Goal: Information Seeking & Learning: Learn about a topic

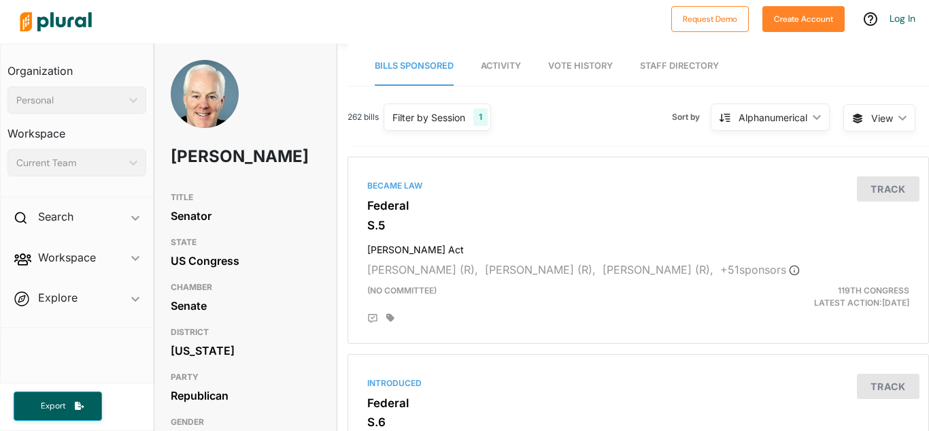
click at [156, 232] on div "TITLE Senator STATE US Congress CHAMBER Senate DISTRICT Texas PARTY Republican …" at bounding box center [245, 319] width 182 height 269
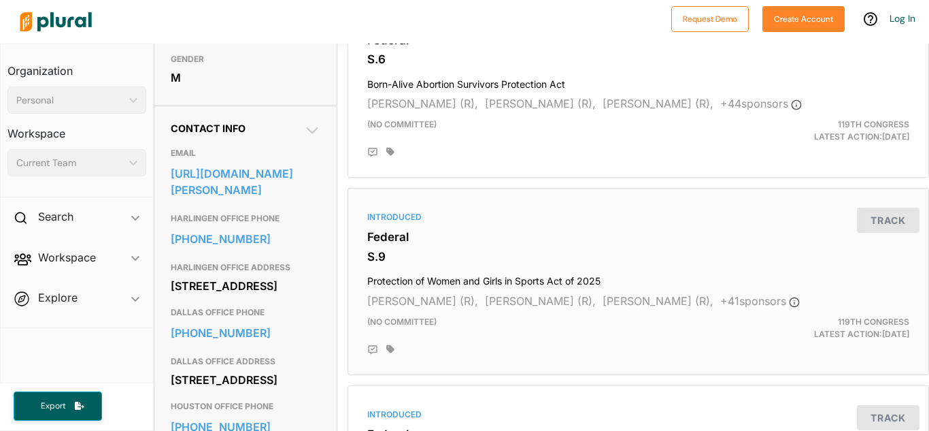
scroll to position [373, 1]
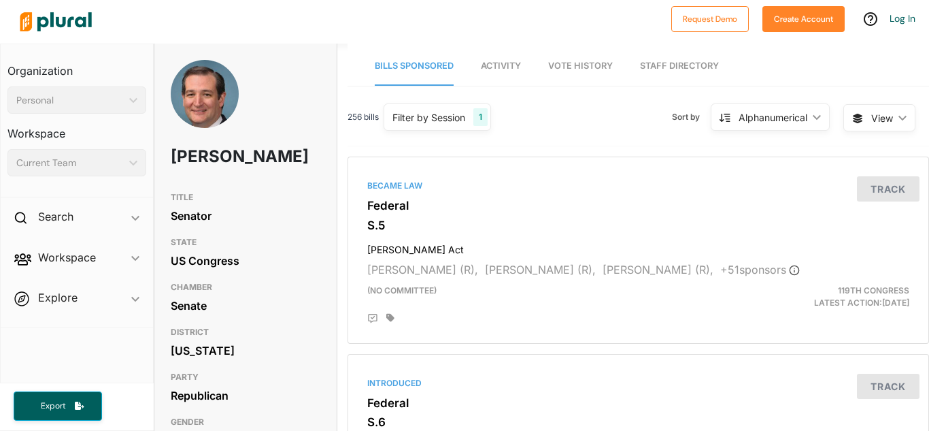
click at [289, 258] on div "US Congress" at bounding box center [246, 260] width 150 height 20
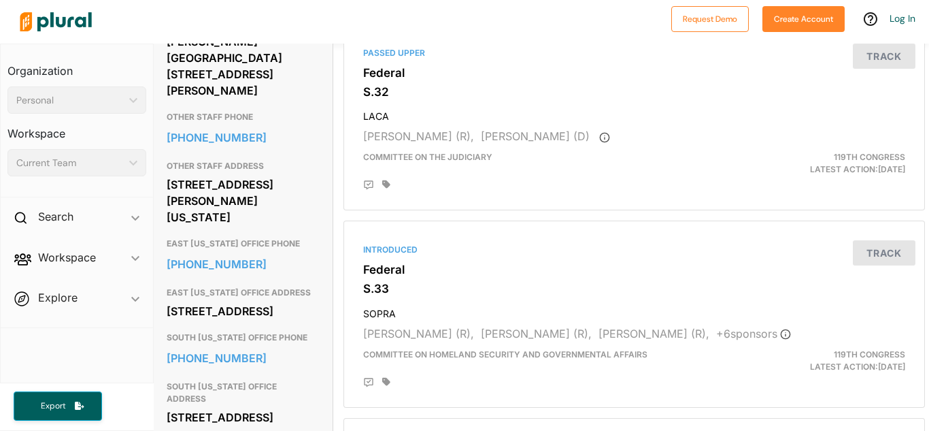
scroll to position [916, 4]
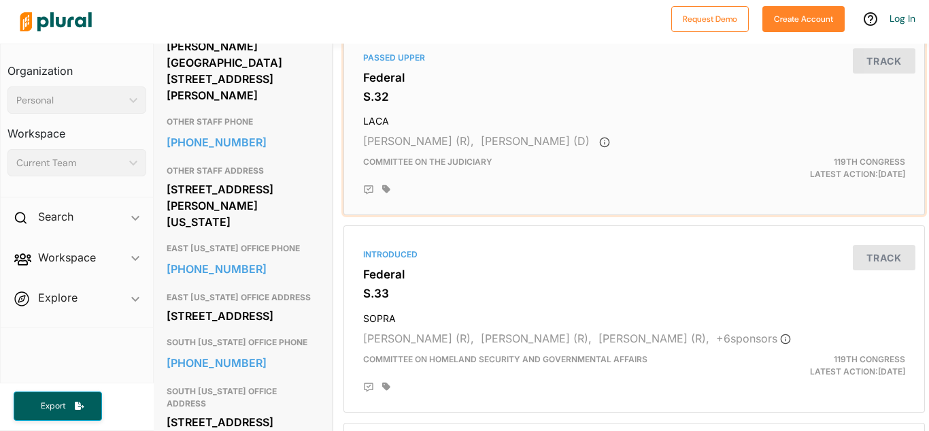
click at [620, 192] on div at bounding box center [643, 189] width 523 height 11
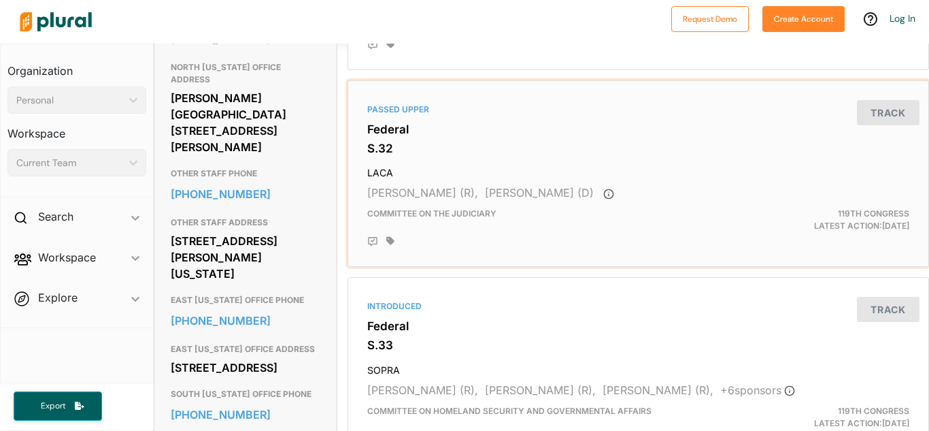
scroll to position [861, 0]
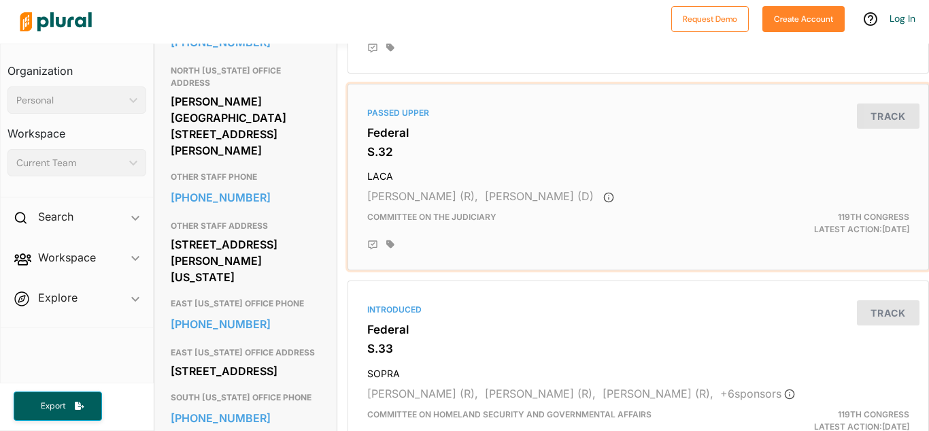
click at [409, 148] on h3 "S.32" at bounding box center [638, 152] width 542 height 14
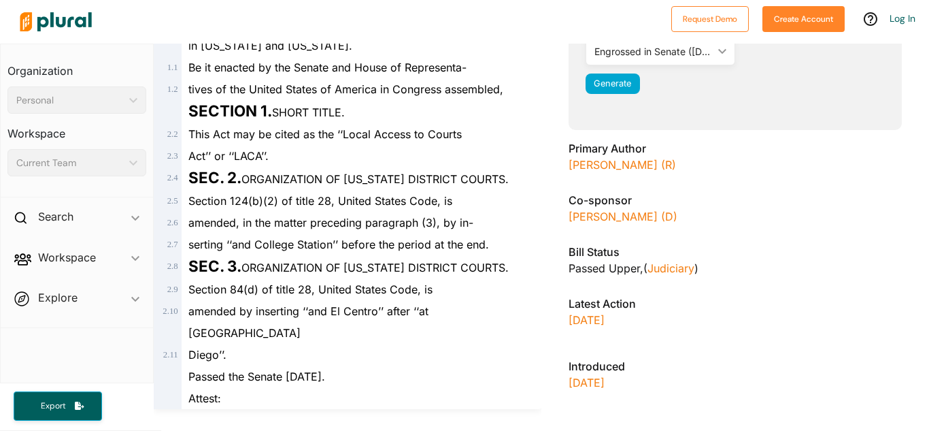
scroll to position [277, 0]
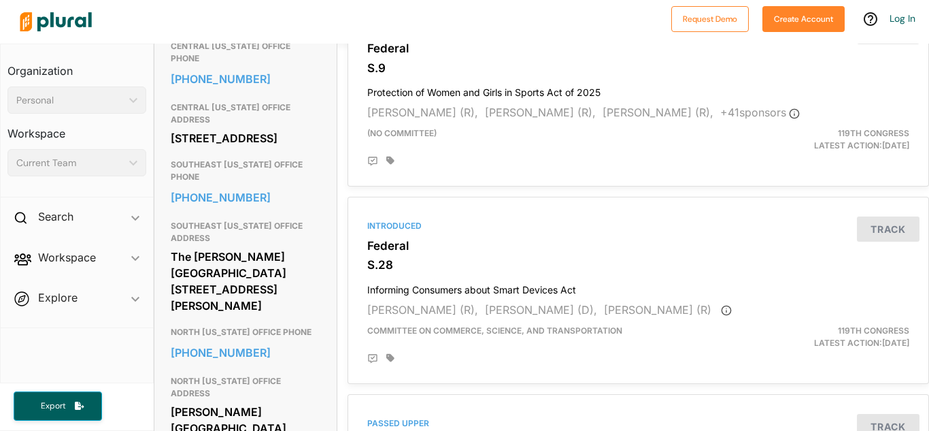
scroll to position [553, 0]
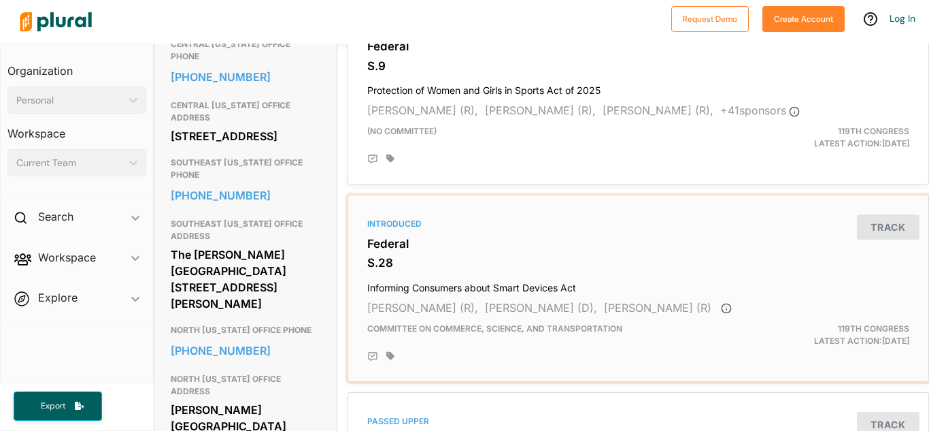
click at [428, 268] on h3 "S.28" at bounding box center [638, 263] width 542 height 14
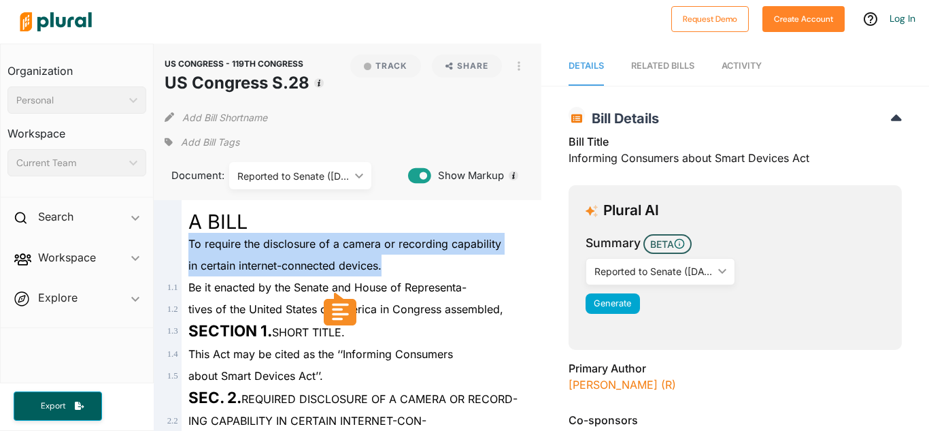
drag, startPoint x: 393, startPoint y: 270, endPoint x: 184, endPoint y: 246, distance: 210.2
copy div "To require the disclosure of a camera or recording capability in certain intern…"
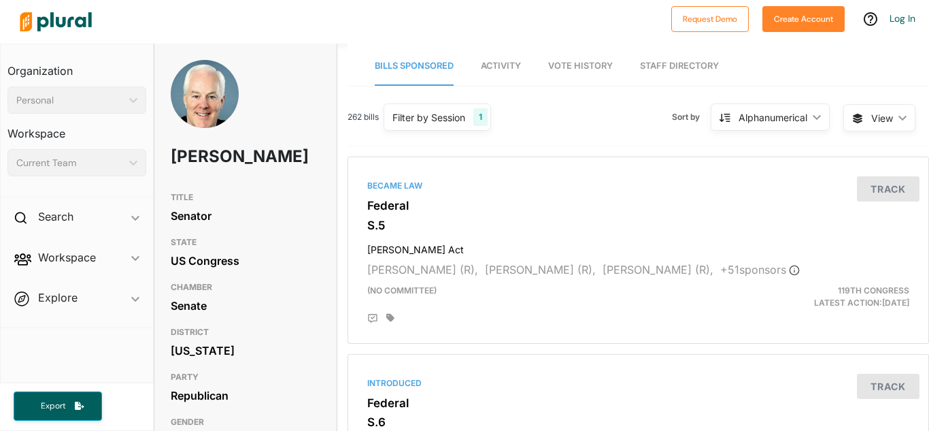
scroll to position [0, 10]
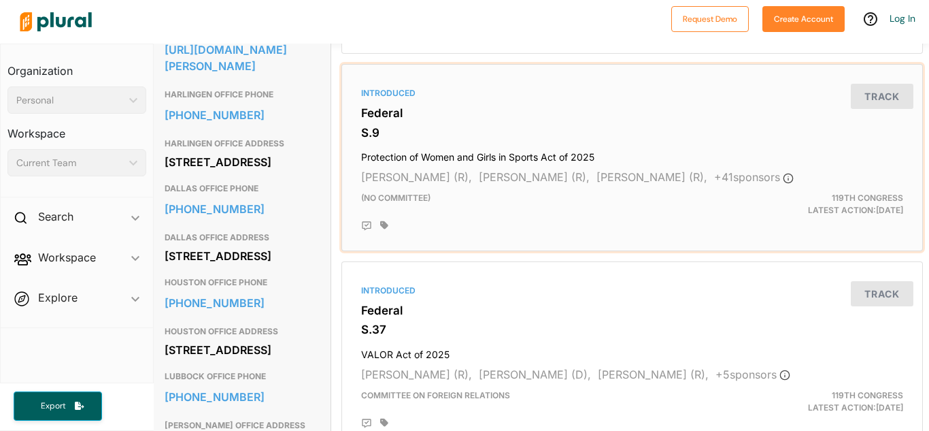
click at [454, 132] on h3 "S.9" at bounding box center [632, 133] width 542 height 14
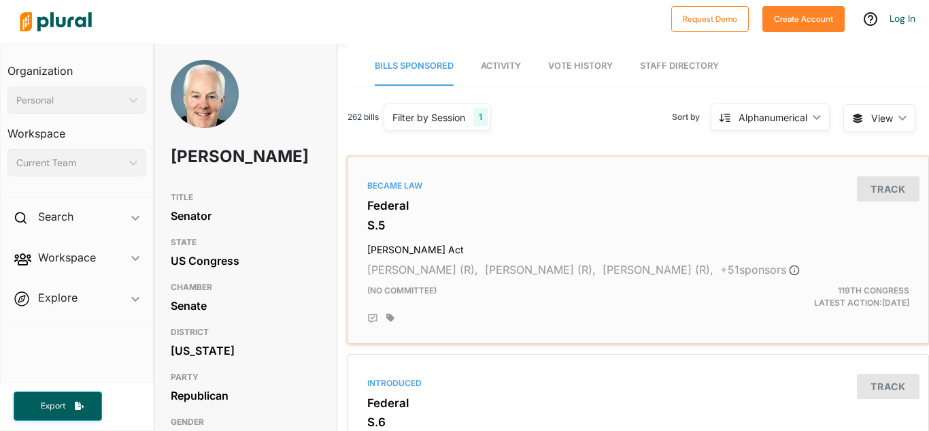
click at [444, 254] on h4 "Laken Riley Act" at bounding box center [638, 246] width 542 height 18
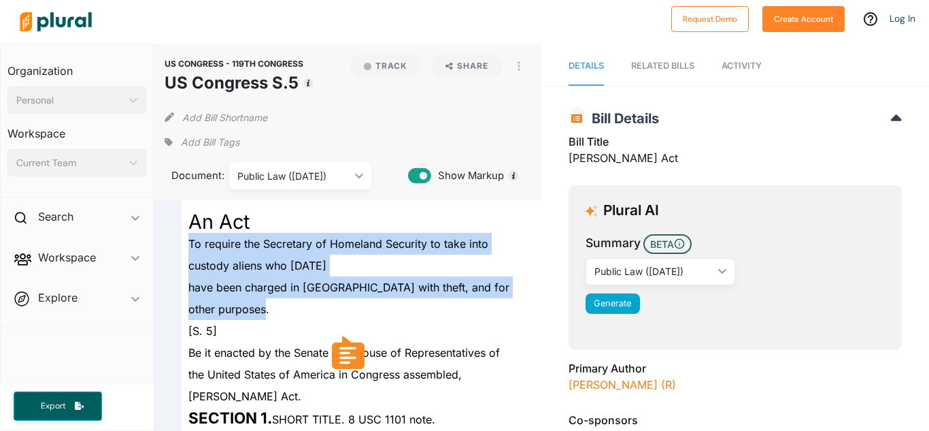
drag, startPoint x: 235, startPoint y: 306, endPoint x: 188, endPoint y: 243, distance: 78.2
copy div "To require the Secretary of Homeland Security to take into custody aliens who J…"
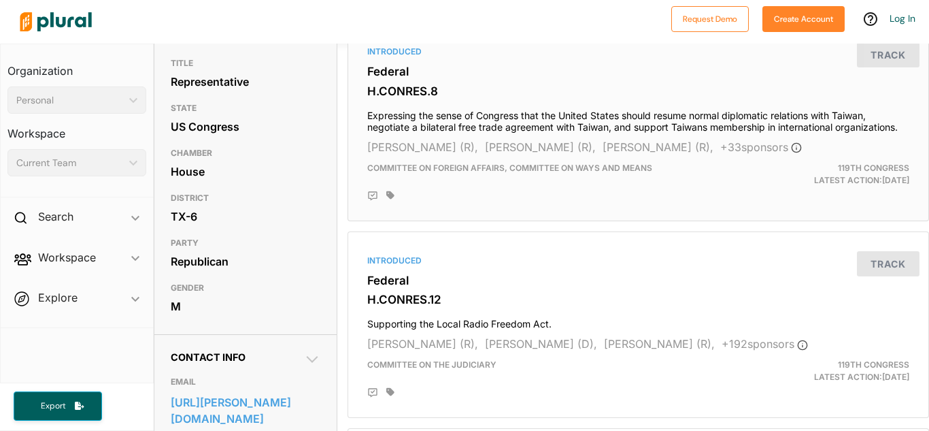
scroll to position [139, 0]
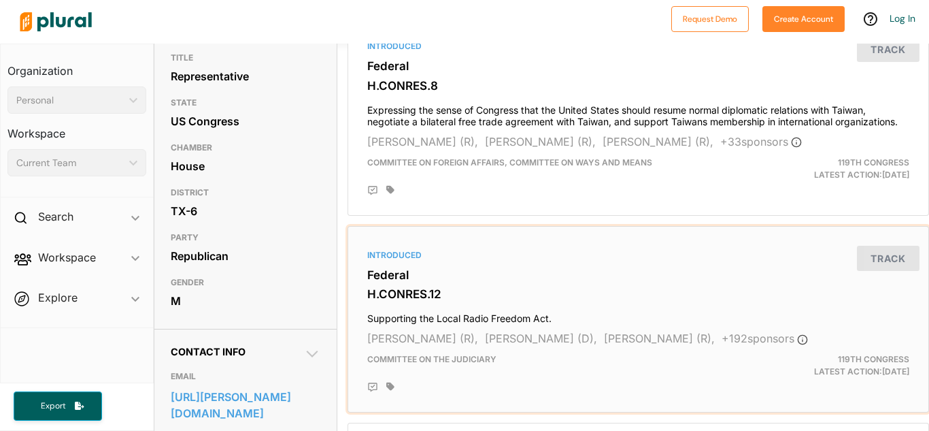
click at [477, 314] on h4 "Supporting the Local Radio Freedom Act." at bounding box center [638, 315] width 542 height 18
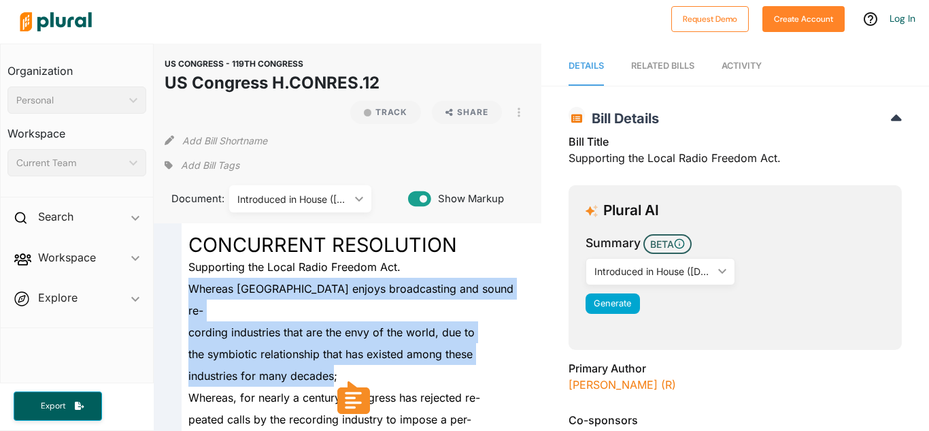
drag, startPoint x: 188, startPoint y: 284, endPoint x: 332, endPoint y: 345, distance: 156.4
copy div "Whereas the United States enjoys broadcasting and sound re- cording industries …"
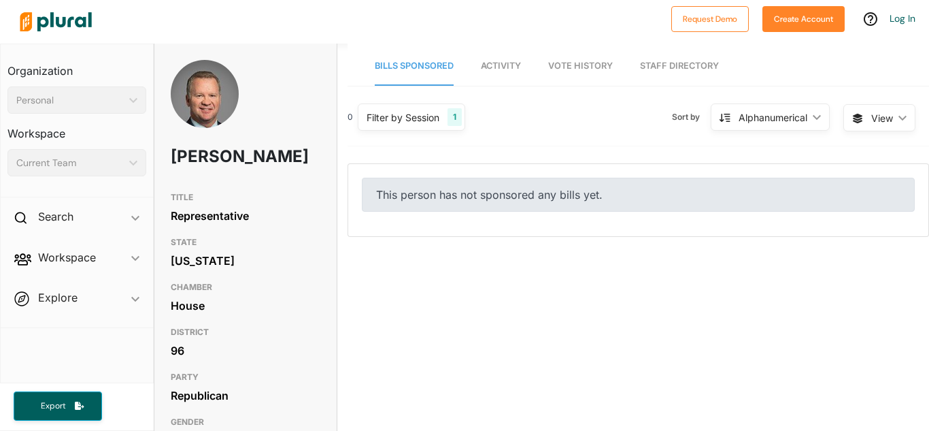
click at [454, 119] on div "1" at bounding box center [455, 117] width 14 height 18
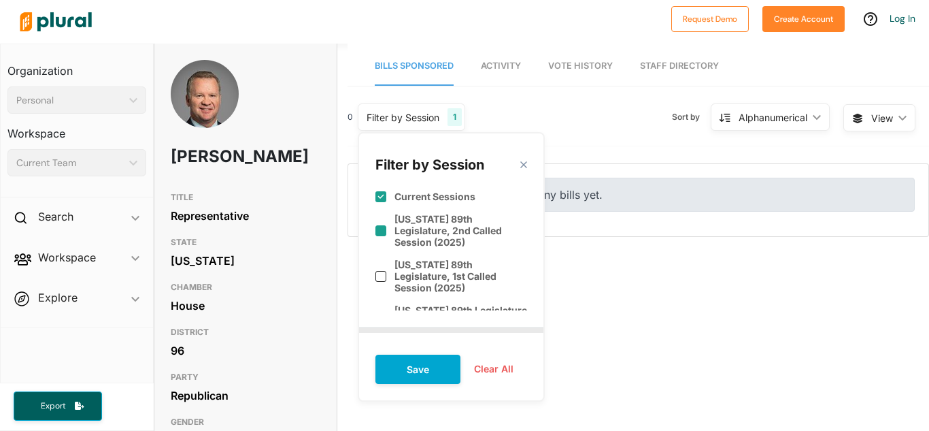
click at [413, 223] on label "[US_STATE] 89th Legislature, 2nd Called Session (2025)" at bounding box center [460, 230] width 133 height 35
checkbox input "true"
click at [420, 253] on div "[US_STATE] 89th Legislature, 1st Called Session (2025)" at bounding box center [451, 276] width 152 height 46
checkbox input "true"
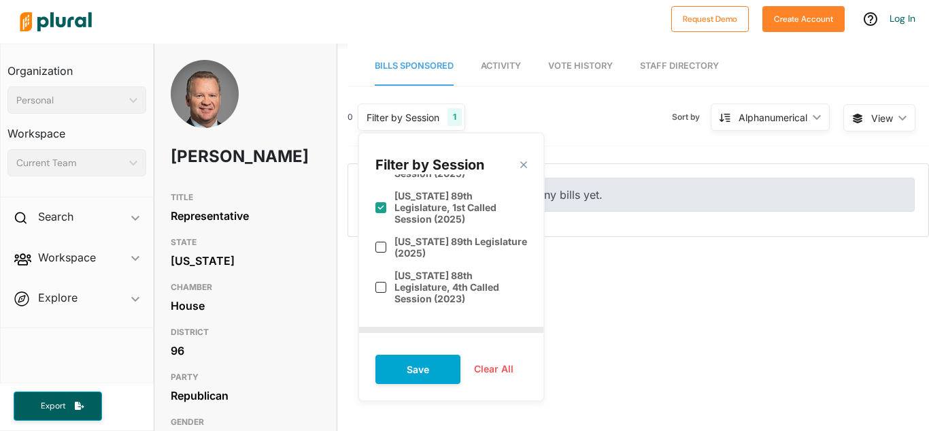
scroll to position [70, 0]
click at [410, 234] on label "[US_STATE] 89th Legislature (2025)" at bounding box center [460, 245] width 133 height 23
checkbox input "true"
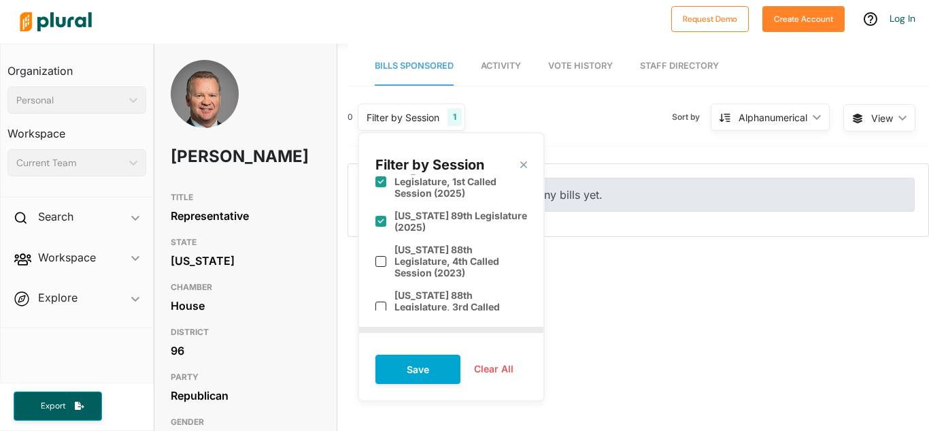
click at [410, 243] on label "[US_STATE] 88th Legislature, 4th Called Session (2023)" at bounding box center [460, 260] width 133 height 35
checkbox input "true"
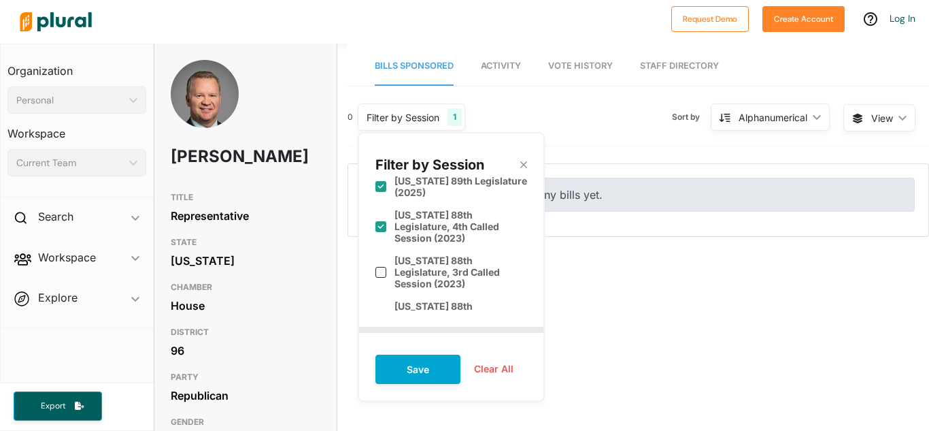
scroll to position [131, 0]
click at [410, 253] on label "[US_STATE] 88th Legislature, 3rd Called Session (2023)" at bounding box center [460, 270] width 133 height 35
checkbox input "true"
click at [419, 299] on label "[US_STATE] 88th Legislature, 2nd Called Session (2023)" at bounding box center [460, 316] width 133 height 35
checkbox input "true"
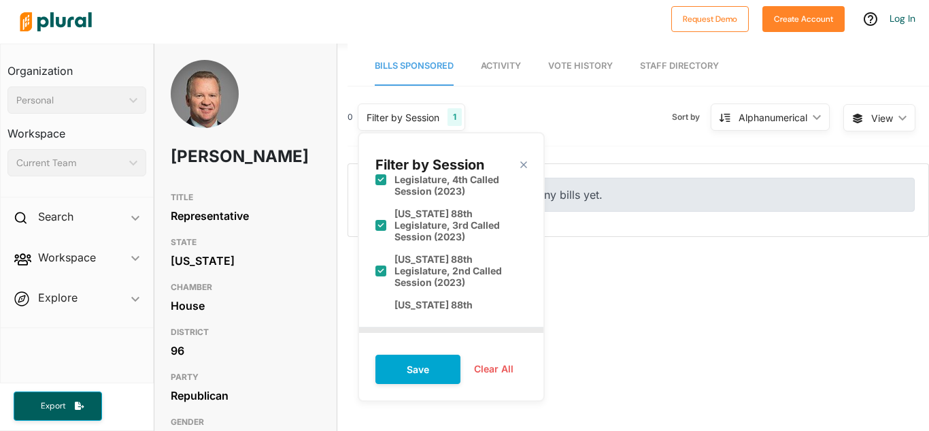
click at [419, 299] on label "[US_STATE] 88th Legislature, 1st Called Session (2023)" at bounding box center [460, 316] width 133 height 35
checkbox input "true"
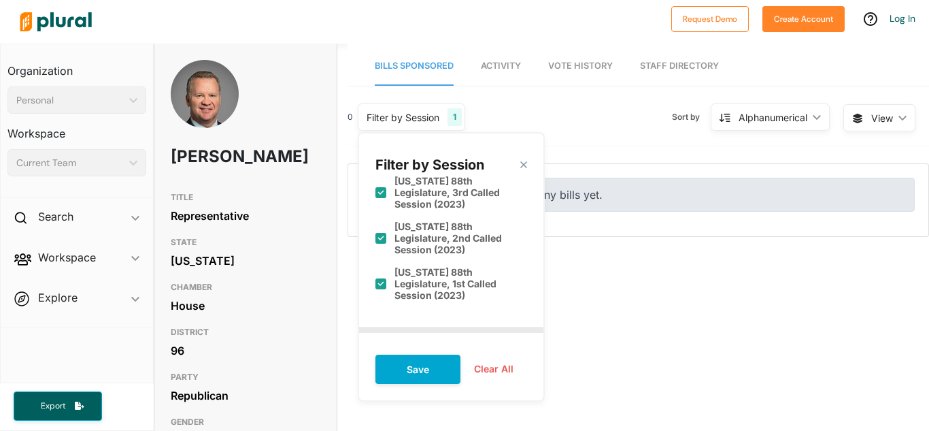
scroll to position [211, 0]
click at [419, 309] on label "[US_STATE] 88th Legislature (2023)" at bounding box center [460, 320] width 133 height 23
checkbox input "true"
click at [441, 360] on button "Save" at bounding box center [417, 368] width 85 height 29
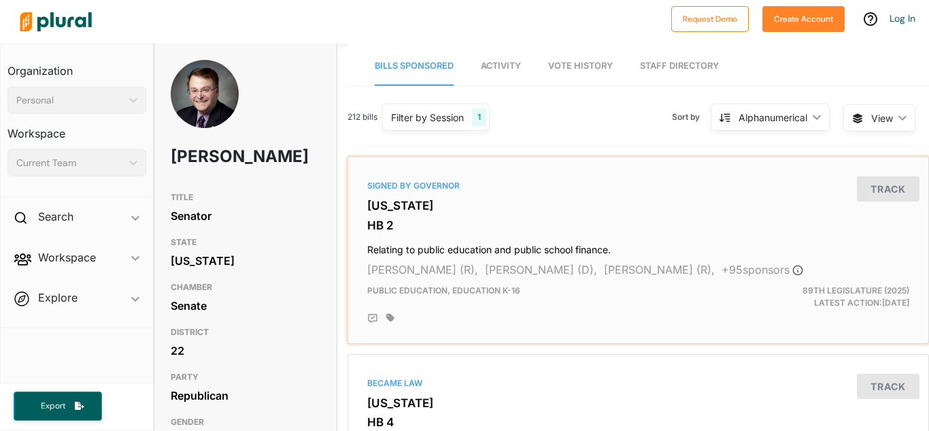
click at [438, 255] on h4 "Relating to public education and public school finance." at bounding box center [638, 246] width 542 height 18
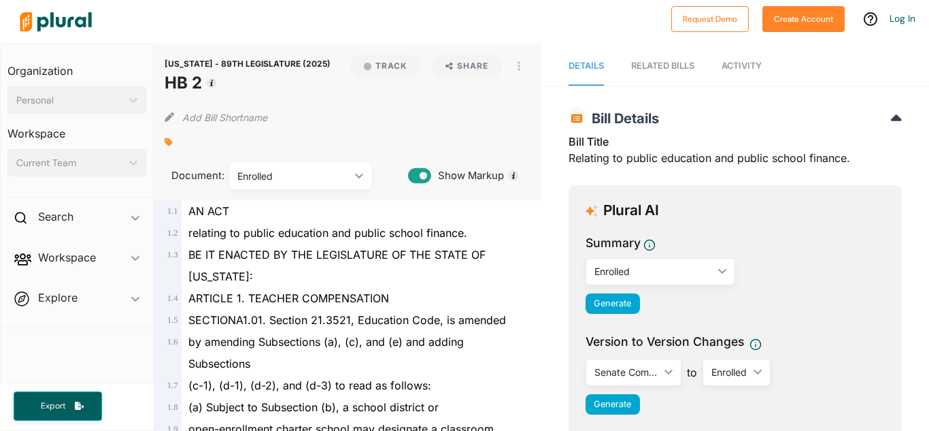
click at [376, 291] on span "ARTICLE 1. TEACHER COMPENSATION" at bounding box center [288, 298] width 201 height 14
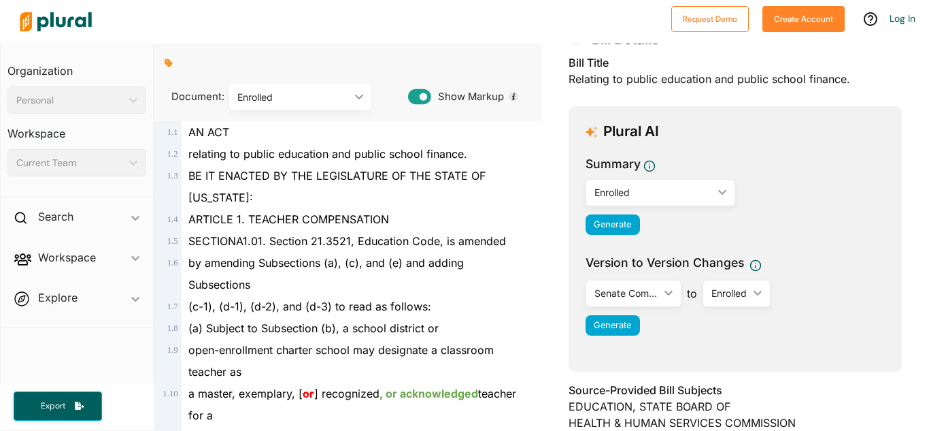
scroll to position [81, 0]
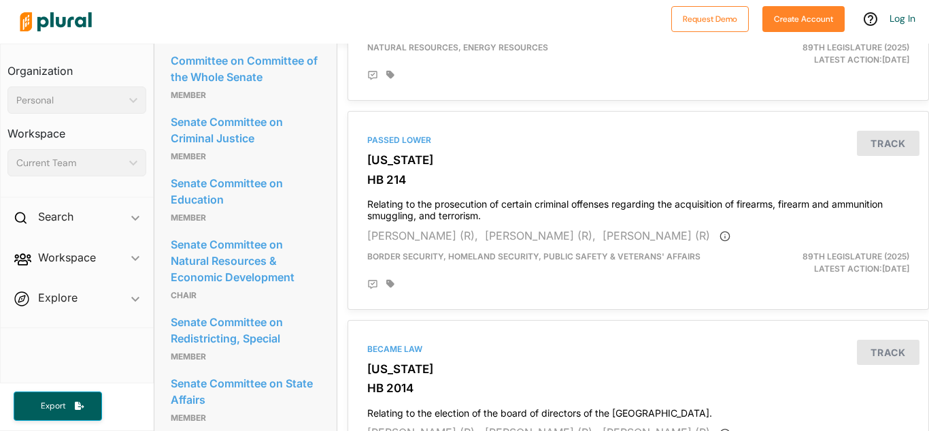
scroll to position [1321, 0]
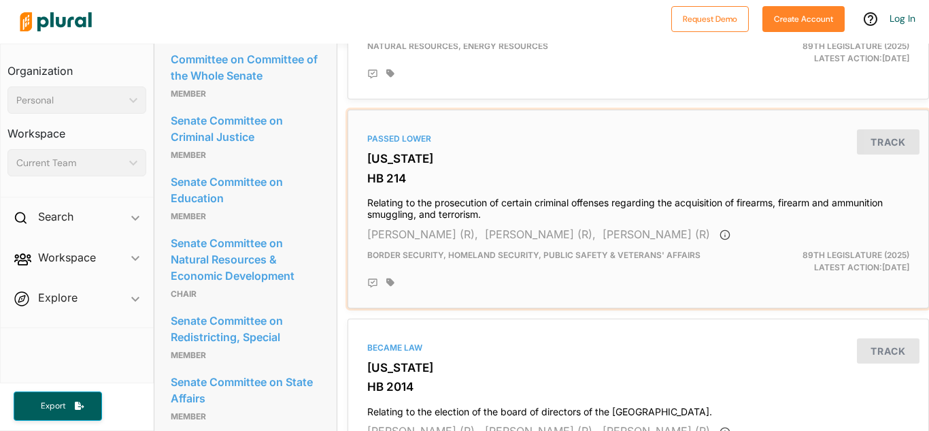
click at [444, 197] on h4 "Relating to the prosecution of certain criminal offenses regarding the acquisit…" at bounding box center [638, 205] width 542 height 30
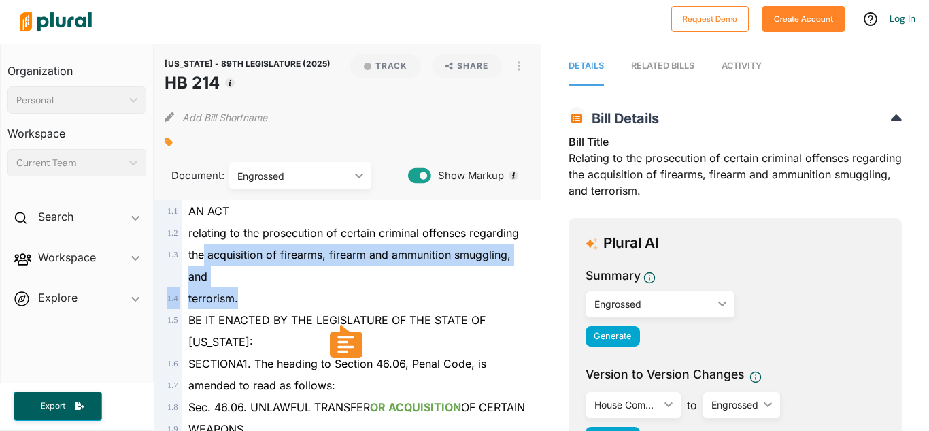
drag, startPoint x: 242, startPoint y: 301, endPoint x: 203, endPoint y: 244, distance: 68.5
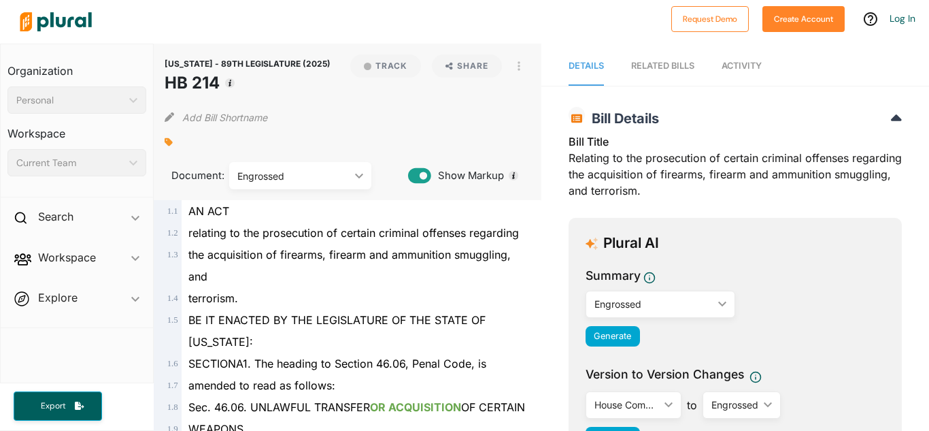
click at [192, 232] on span "relating to the prosecution of certain criminal offenses regarding" at bounding box center [353, 233] width 331 height 14
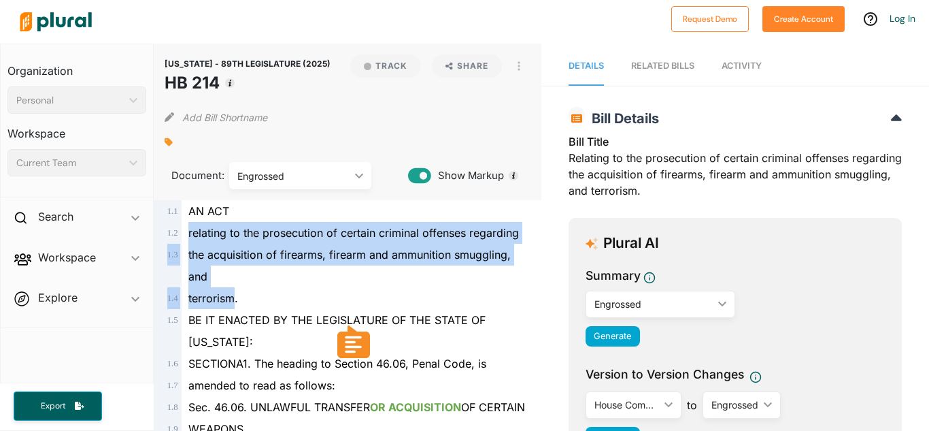
drag, startPoint x: 188, startPoint y: 232, endPoint x: 235, endPoint y: 290, distance: 75.4
copy div "relating to the prosecution of certain criminal offenses regarding 1 . 3 the ac…"
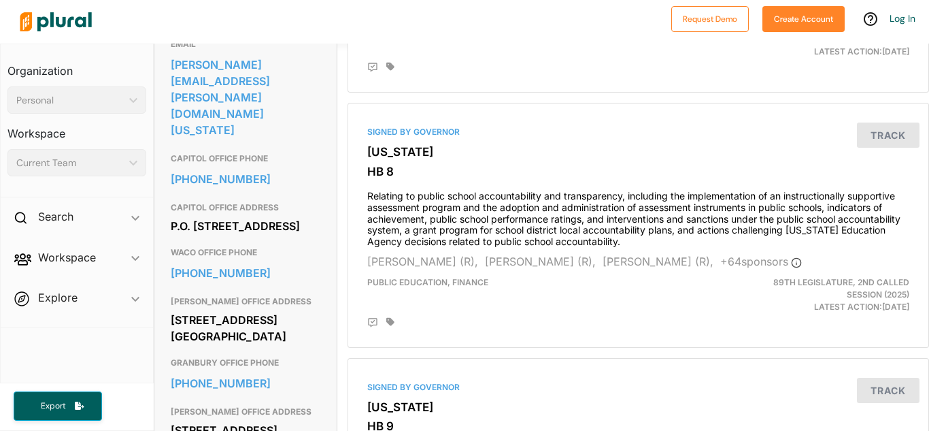
scroll to position [475, 0]
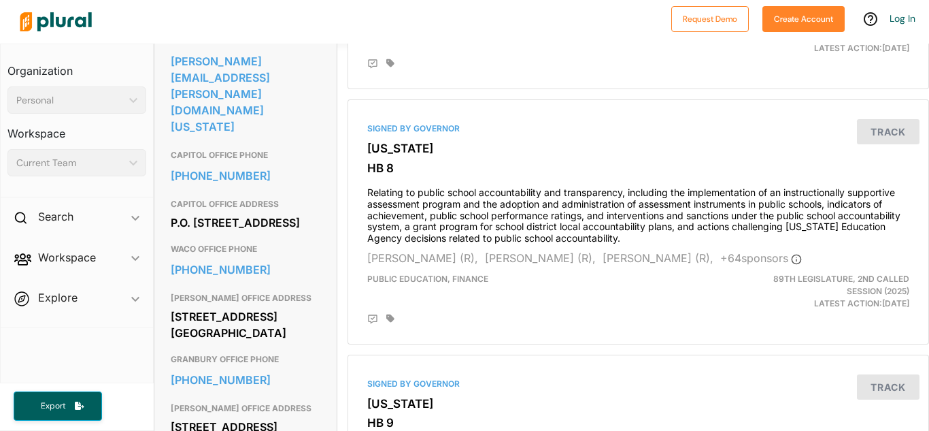
drag, startPoint x: 171, startPoint y: 193, endPoint x: 257, endPoint y: 229, distance: 93.6
click at [257, 229] on div "P.O. [STREET_ADDRESS]" at bounding box center [246, 222] width 150 height 20
copy div "P.O. [STREET_ADDRESS]"
click at [279, 257] on h3 "WACO OFFICE PHONE" at bounding box center [246, 249] width 150 height 16
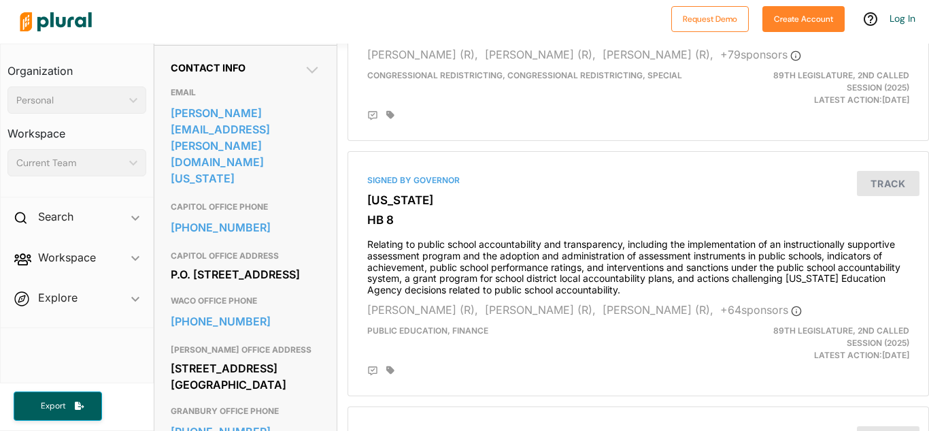
scroll to position [412, 0]
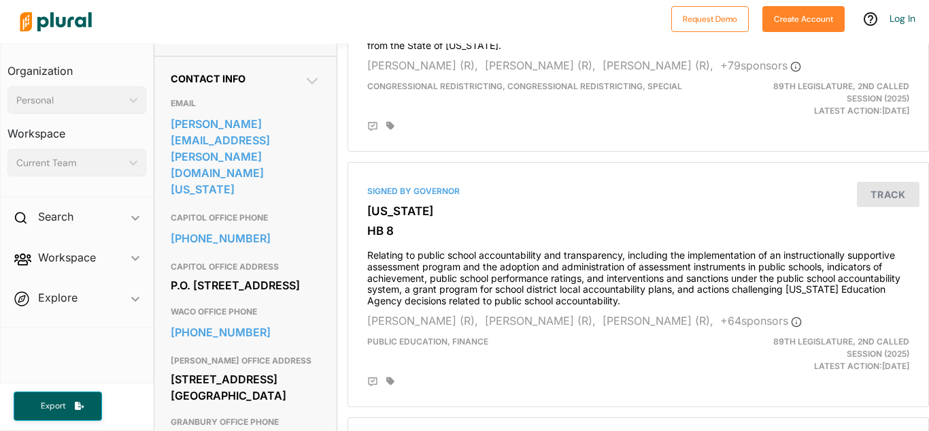
drag, startPoint x: 257, startPoint y: 286, endPoint x: 169, endPoint y: 255, distance: 93.1
click at [169, 255] on div "Contact Info EMAIL [PERSON_NAME][EMAIL_ADDRESS][PERSON_NAME][DOMAIN_NAME][US_ST…" at bounding box center [245, 348] width 182 height 585
copy div "P.O. [STREET_ADDRESS]"
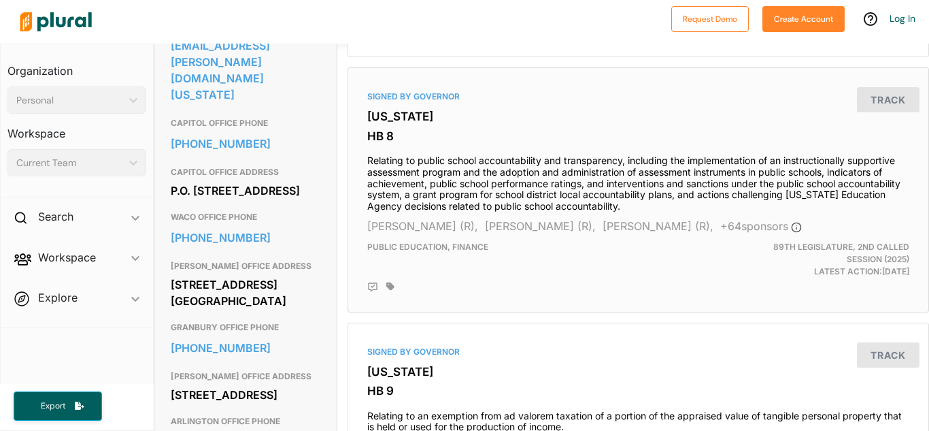
scroll to position [509, 0]
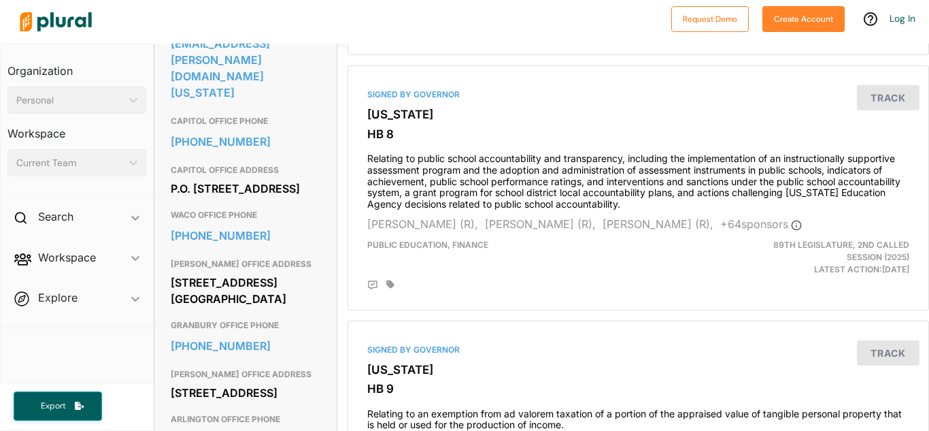
click at [304, 214] on h3 "WACO OFFICE PHONE" at bounding box center [246, 215] width 150 height 16
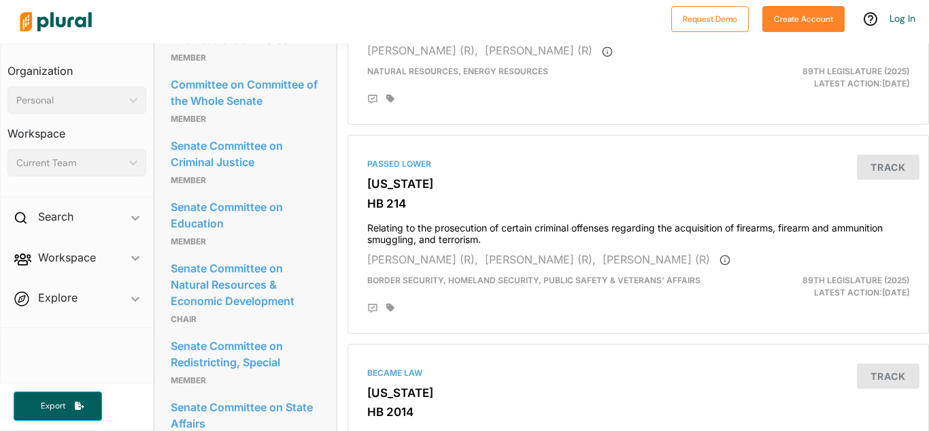
scroll to position [1297, 0]
click at [428, 202] on h3 "HB 214" at bounding box center [638, 203] width 542 height 14
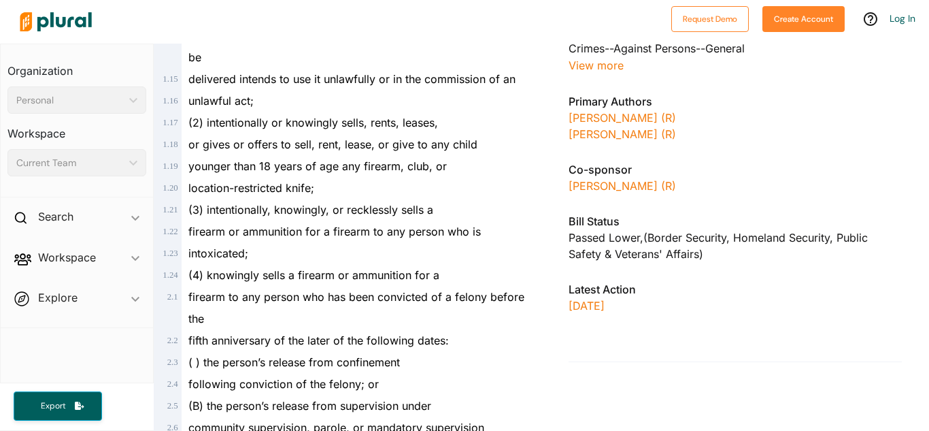
scroll to position [505, 0]
